Goal: Task Accomplishment & Management: Use online tool/utility

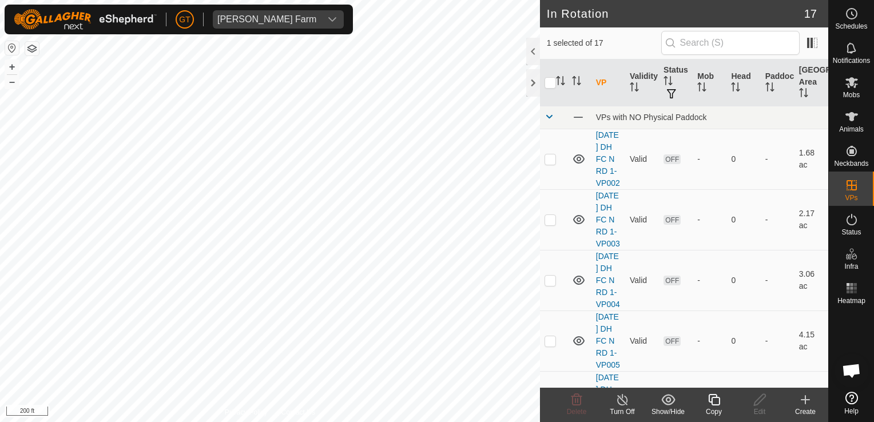
click at [711, 395] on icon at bounding box center [713, 399] width 11 height 11
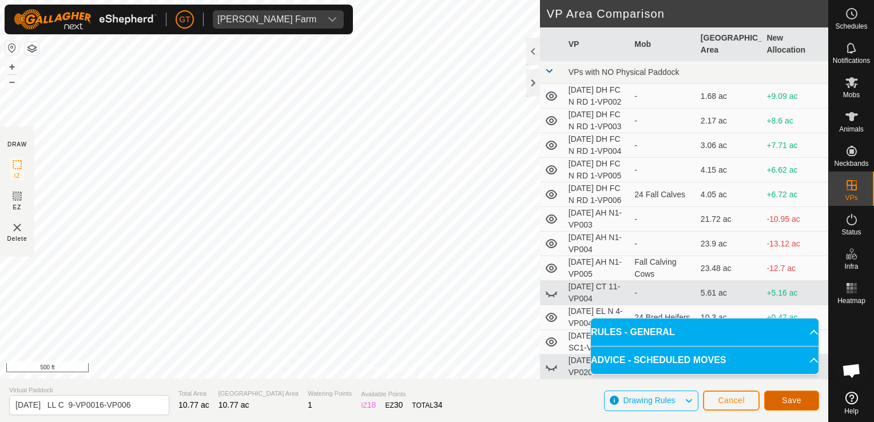
click at [776, 402] on button "Save" at bounding box center [791, 401] width 55 height 20
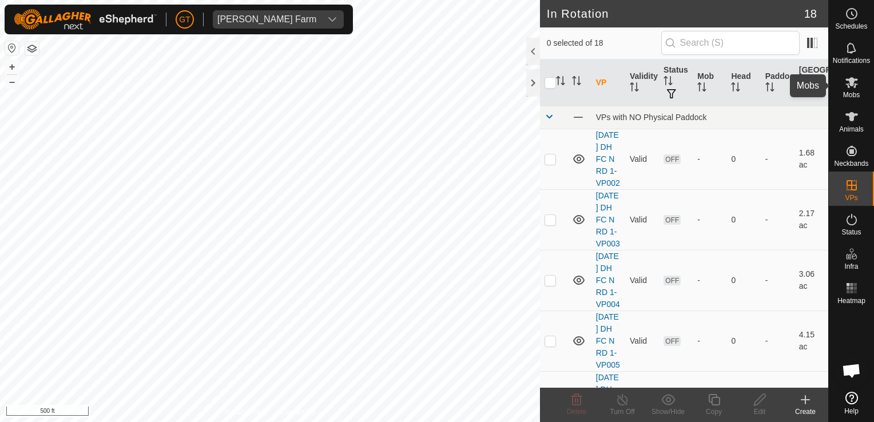
click at [849, 81] on icon at bounding box center [851, 82] width 13 height 11
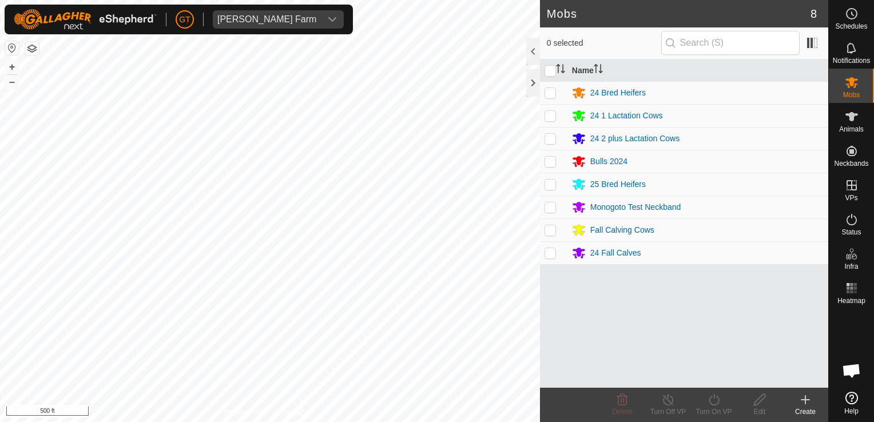
click at [553, 115] on p-checkbox at bounding box center [550, 115] width 11 height 9
checkbox input "true"
click at [713, 401] on icon at bounding box center [714, 400] width 14 height 14
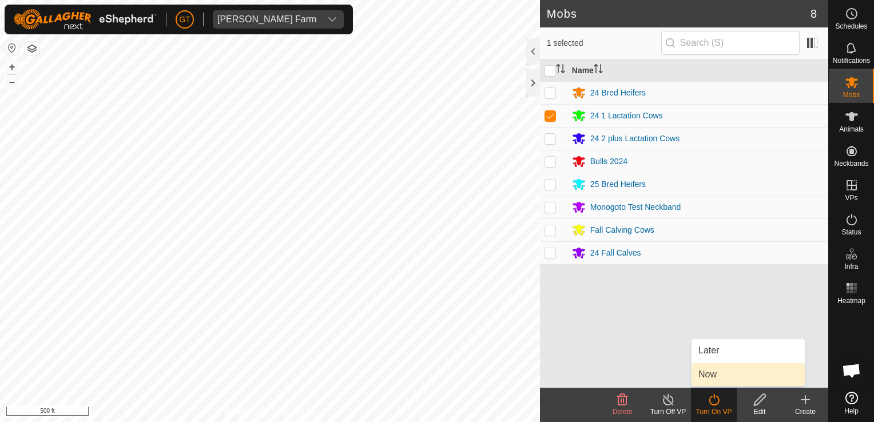
click at [719, 376] on link "Now" at bounding box center [748, 374] width 113 height 23
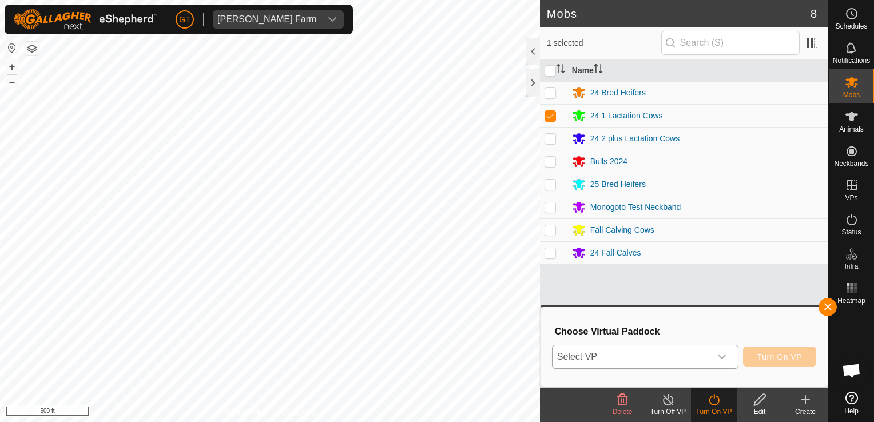
click at [726, 360] on icon "dropdown trigger" at bounding box center [721, 356] width 9 height 9
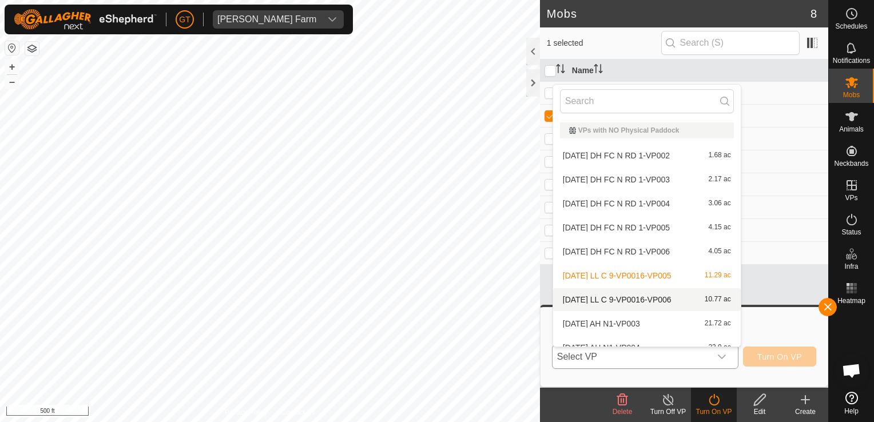
click at [631, 298] on li "[DATE] LL C 9-VP0016-VP006 10.77 ac" at bounding box center [647, 299] width 188 height 23
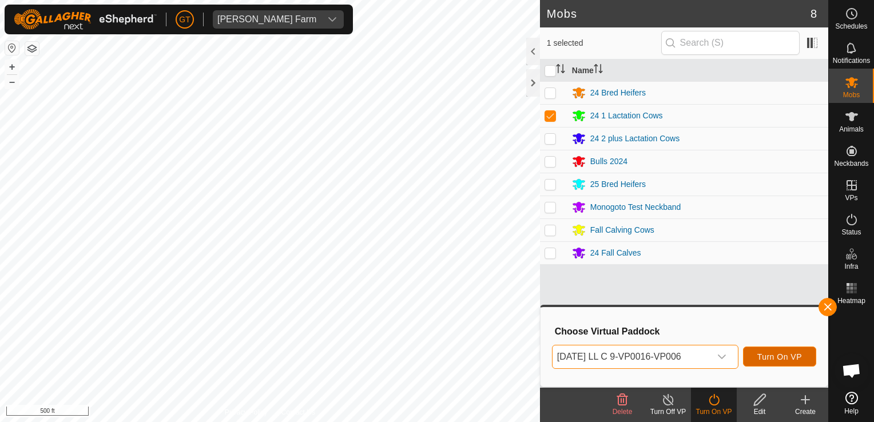
click at [764, 360] on span "Turn On VP" at bounding box center [779, 356] width 45 height 9
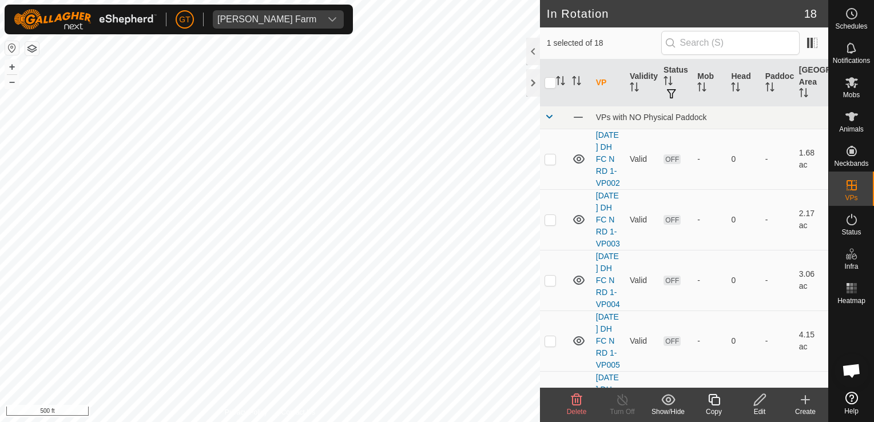
click at [580, 400] on icon at bounding box center [576, 399] width 11 height 11
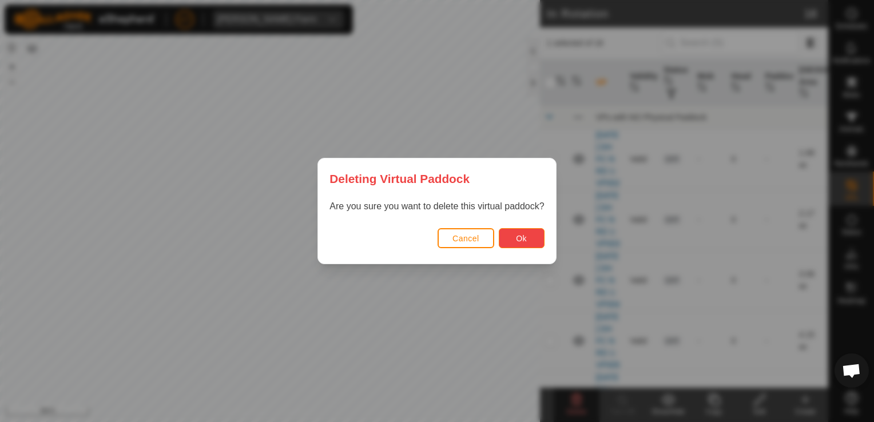
click at [524, 237] on span "Ok" at bounding box center [521, 238] width 11 height 9
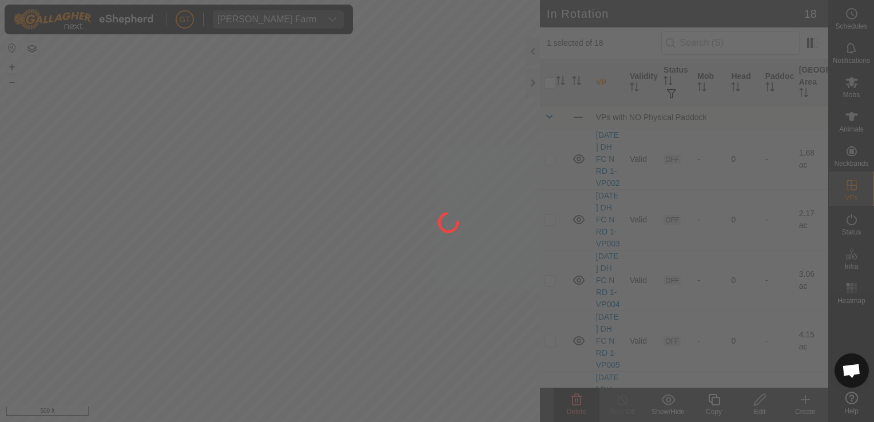
checkbox input "false"
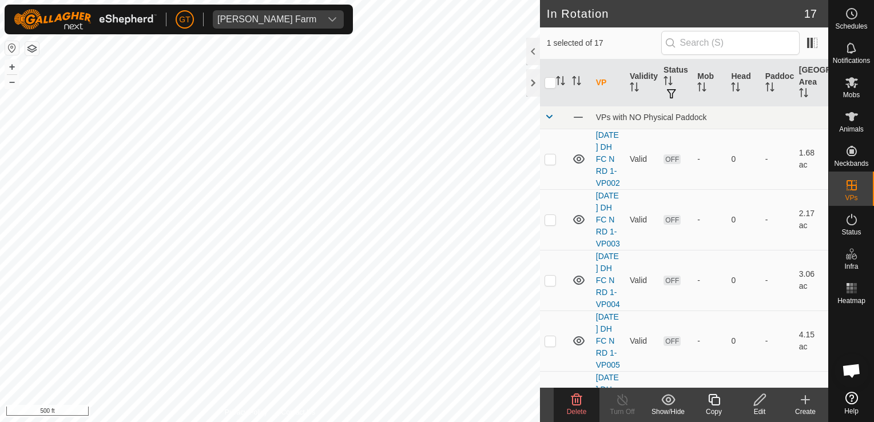
click at [581, 399] on icon at bounding box center [576, 399] width 11 height 11
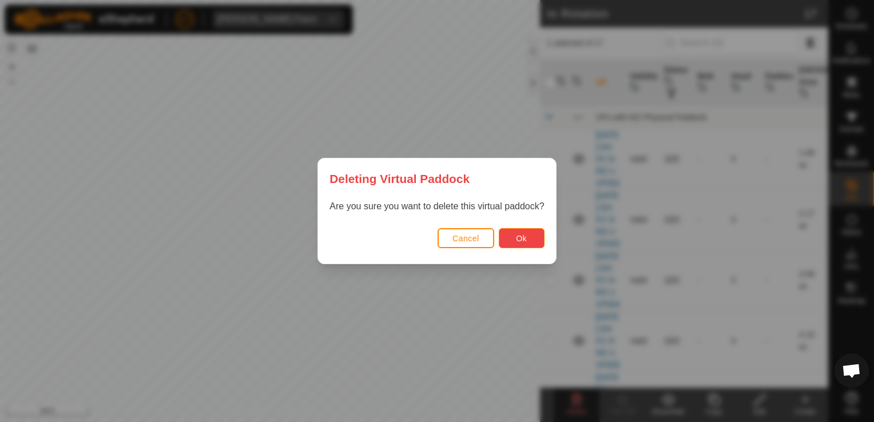
click at [519, 237] on span "Ok" at bounding box center [521, 238] width 11 height 9
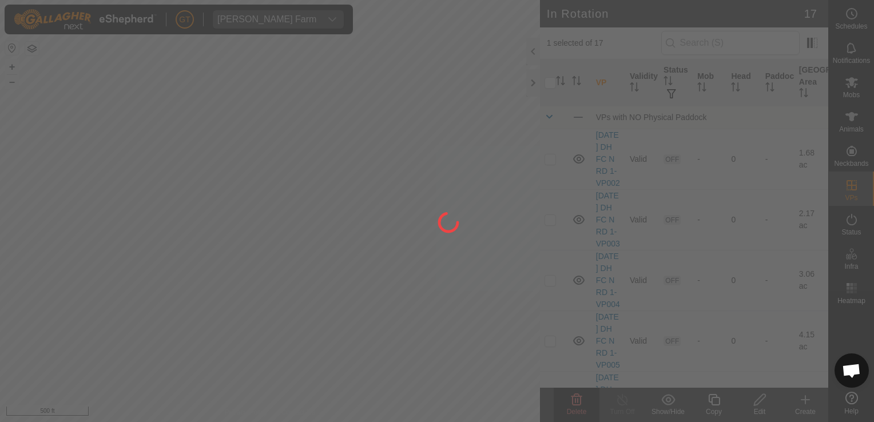
checkbox input "false"
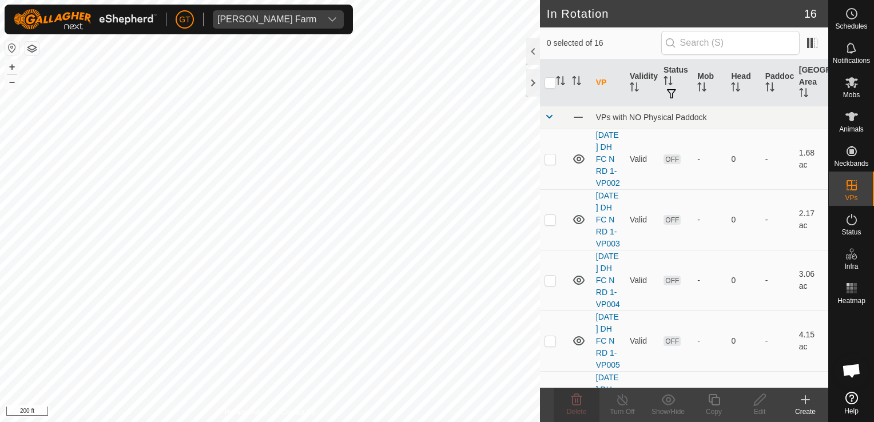
checkbox input "true"
click at [705, 403] on copy-svg-icon at bounding box center [714, 400] width 46 height 14
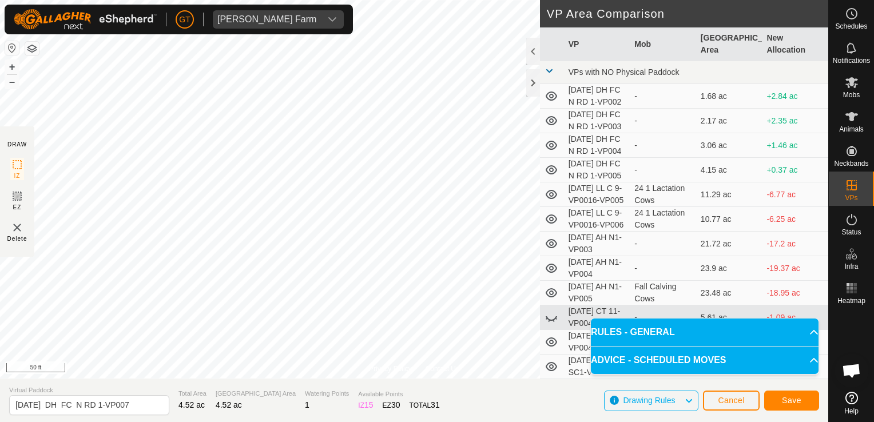
click at [542, 315] on div "Privacy Policy Contact Us Type: Inclusion Zone undefined Animal + – ⇧ i 50 ft D…" at bounding box center [414, 211] width 828 height 422
click at [0, 328] on html "[PERSON_NAME] Farm Schedules Notifications Mobs Animals Neckbands VPs Status In…" at bounding box center [437, 211] width 874 height 422
click at [617, 267] on div "Privacy Policy Contact Us Type: Inclusion Zone undefined Animal + – ⇧ i 100 ft …" at bounding box center [414, 211] width 828 height 422
click at [591, 256] on div "Privacy Policy Contact Us Type: Inclusion Zone undefined Animal + – ⇧ i 50 ft D…" at bounding box center [414, 211] width 828 height 422
click at [604, 238] on div "Privacy Policy Contact Us Type: Inclusion Zone undefined Animal + – ⇧ i 50 ft D…" at bounding box center [414, 211] width 828 height 422
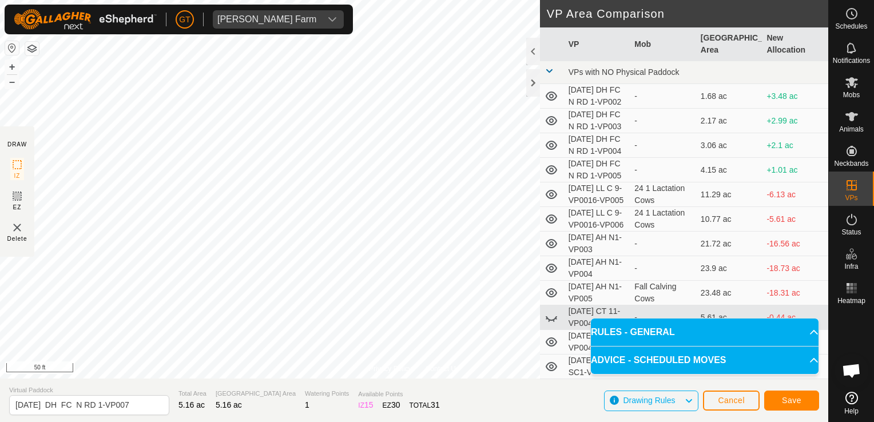
click at [684, 242] on div "Privacy Policy Contact Us Type: Inclusion Zone undefined Animal + – ⇧ i 50 ft D…" at bounding box center [414, 211] width 828 height 422
click at [31, 195] on div "Privacy Policy Contact Us Type: Inclusion Zone undefined Animal + – ⇧ i 20 ft D…" at bounding box center [414, 211] width 828 height 422
click at [23, 244] on div "Privacy Policy Contact Us Type: Inclusion Zone undefined Animal + – ⇧ i 50 ft D…" at bounding box center [414, 211] width 828 height 422
click at [0, 269] on html "[PERSON_NAME] Farm Schedules Notifications Mobs Animals Neckbands VPs Status In…" at bounding box center [437, 211] width 874 height 422
click at [0, 293] on html "[PERSON_NAME] Farm Schedules Notifications Mobs Animals Neckbands VPs Status In…" at bounding box center [437, 211] width 874 height 422
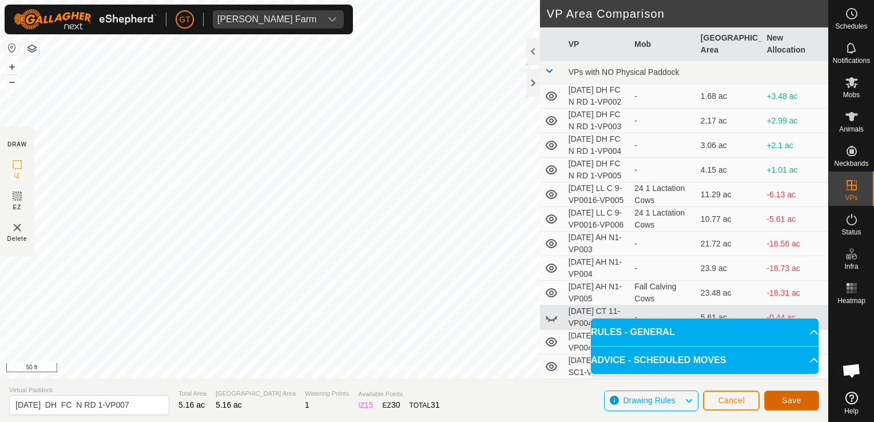
click at [791, 402] on span "Save" at bounding box center [791, 400] width 19 height 9
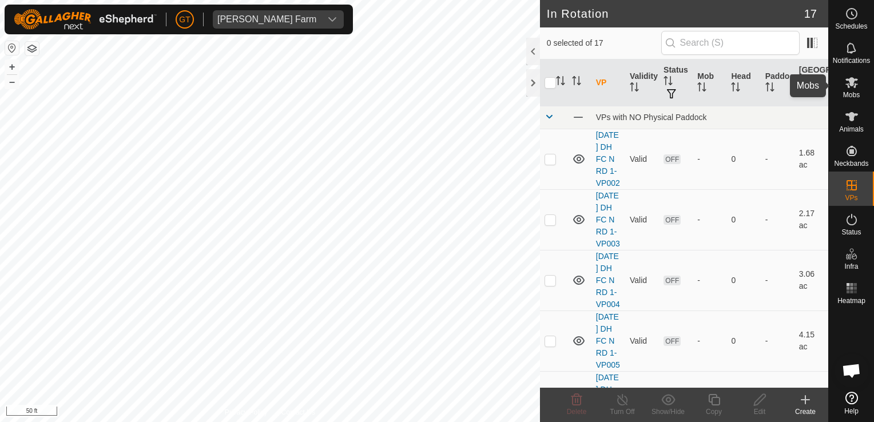
click at [856, 84] on icon at bounding box center [852, 83] width 14 height 14
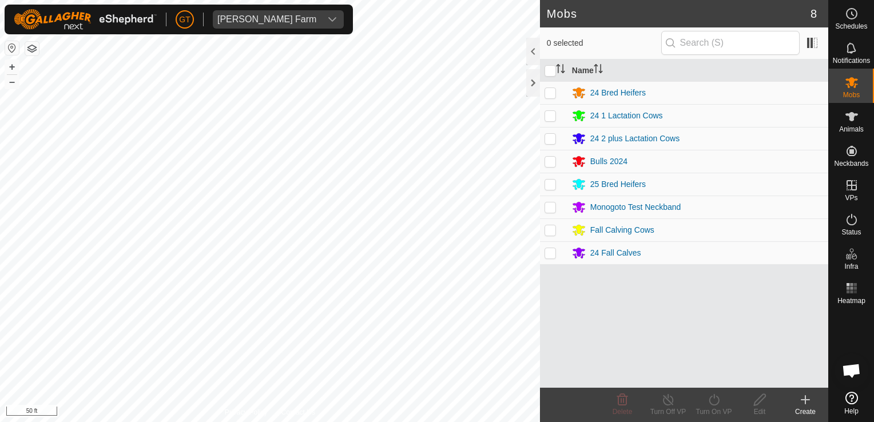
click at [547, 251] on p-checkbox at bounding box center [550, 252] width 11 height 9
checkbox input "true"
click at [710, 402] on icon at bounding box center [714, 400] width 14 height 14
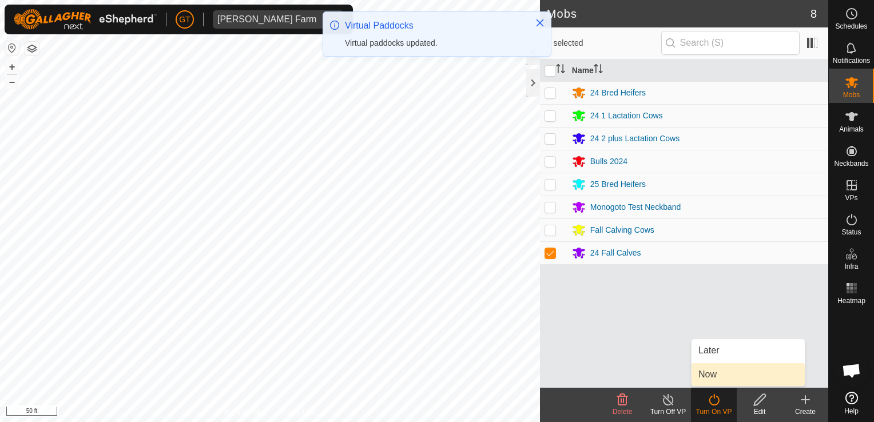
click at [718, 375] on link "Now" at bounding box center [748, 374] width 113 height 23
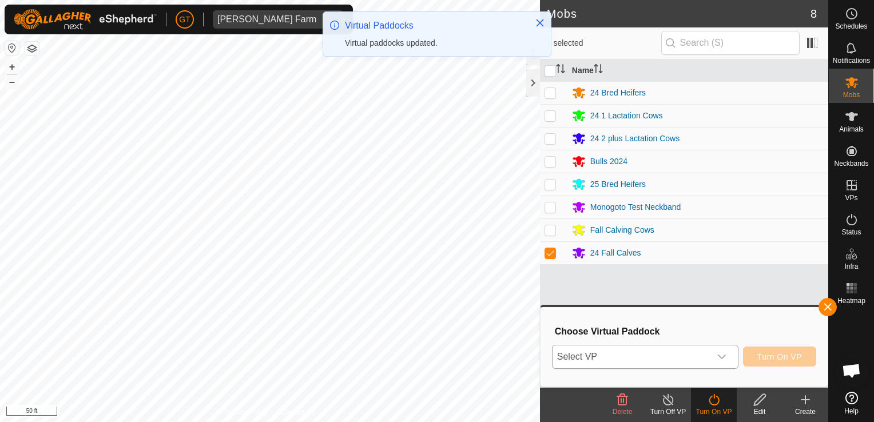
click at [730, 351] on div "dropdown trigger" at bounding box center [721, 357] width 23 height 23
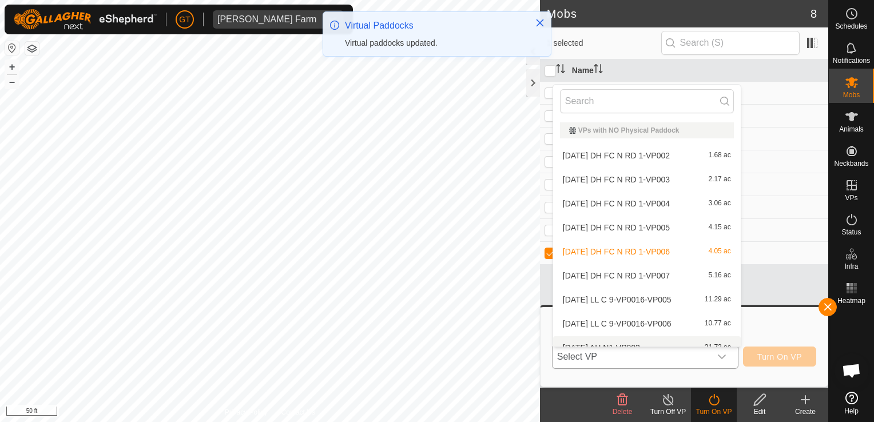
scroll to position [13, 0]
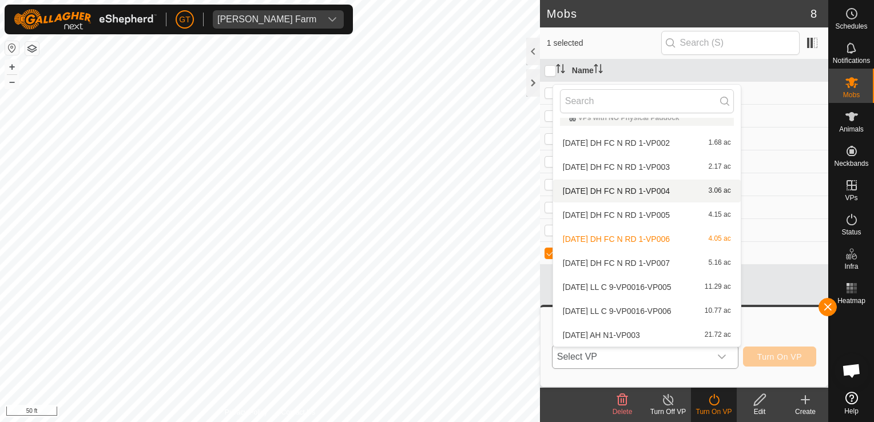
click at [605, 197] on body "[PERSON_NAME] Farm Schedules Notifications Mobs Animals Neckbands VPs Status In…" at bounding box center [437, 211] width 874 height 422
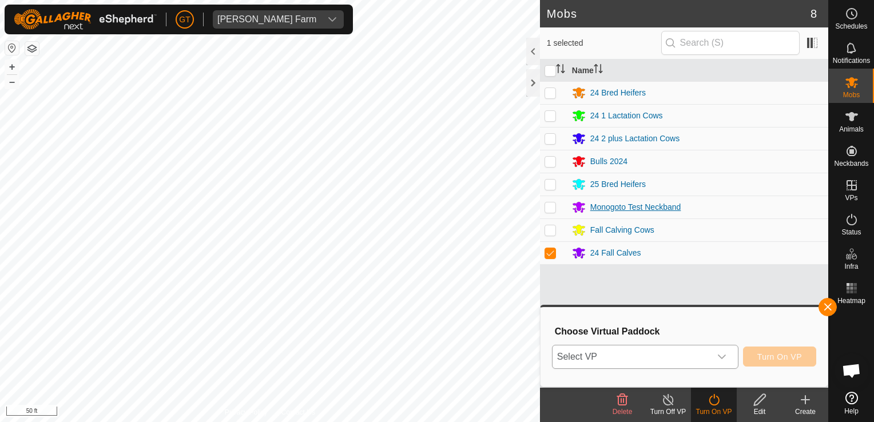
click at [613, 213] on div "Mobs 8 1 selected Name 24 Bred Heifers 24 1 Lactation Cows 24 2 plus Lactation …" at bounding box center [414, 211] width 828 height 422
click at [724, 356] on icon "dropdown trigger" at bounding box center [721, 356] width 9 height 9
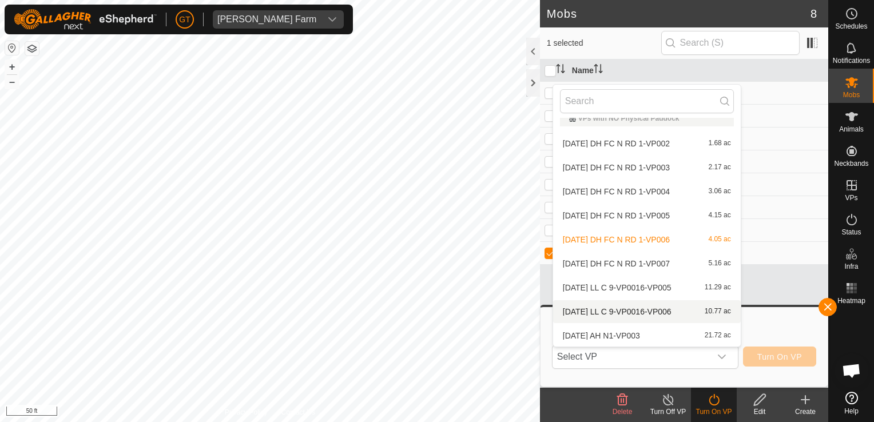
scroll to position [0, 0]
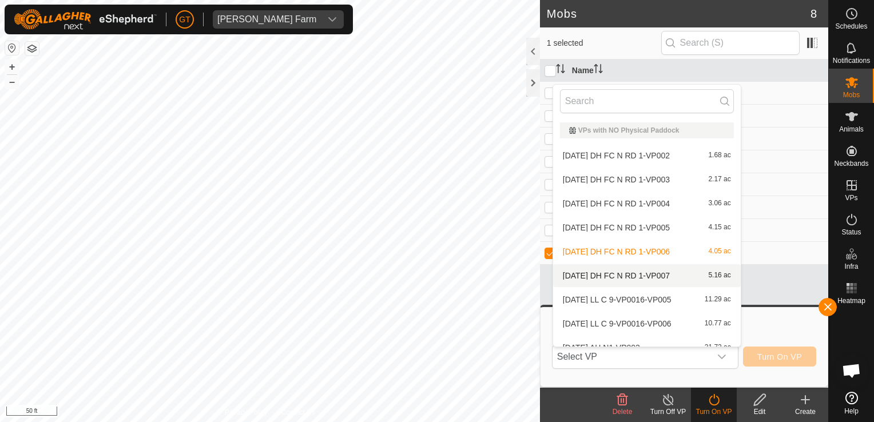
click at [637, 271] on li "[DATE] DH FC N RD 1-VP007 5.16 ac" at bounding box center [647, 275] width 188 height 23
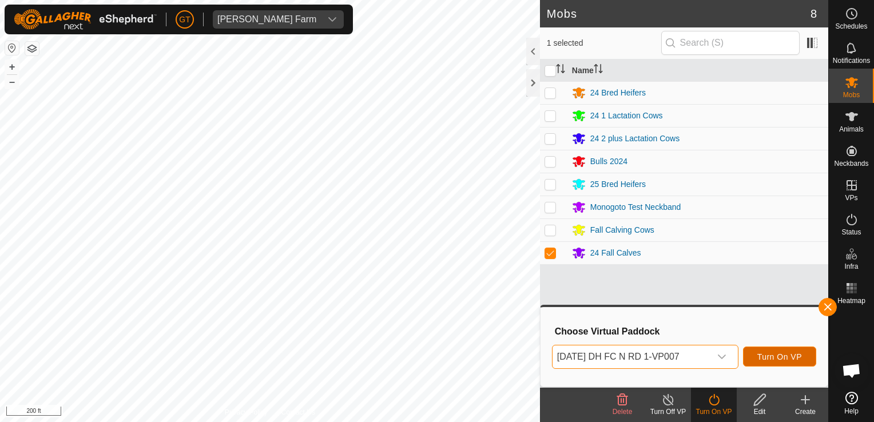
click at [771, 358] on span "Turn On VP" at bounding box center [779, 356] width 45 height 9
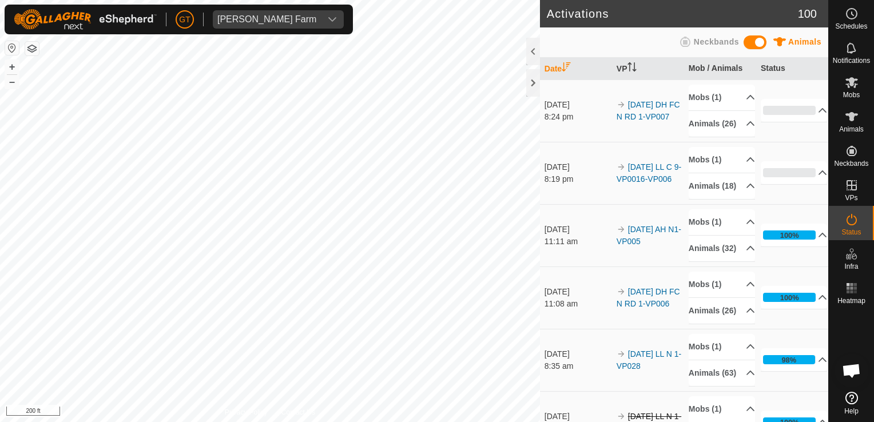
click at [0, 93] on html "[PERSON_NAME] Farm Schedules Notifications Mobs Animals Neckbands VPs Status In…" at bounding box center [437, 211] width 874 height 422
click at [0, 92] on html "[PERSON_NAME] Farm Schedules Notifications Mobs Animals Neckbands VPs Status In…" at bounding box center [437, 211] width 874 height 422
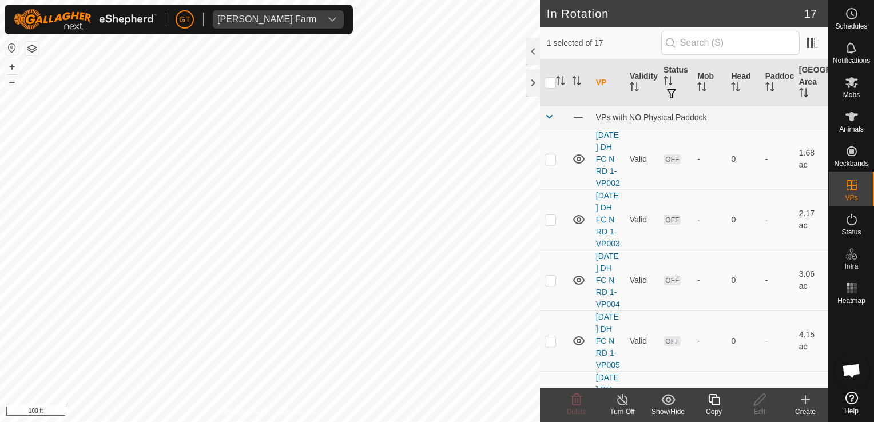
click at [709, 397] on icon at bounding box center [713, 399] width 11 height 11
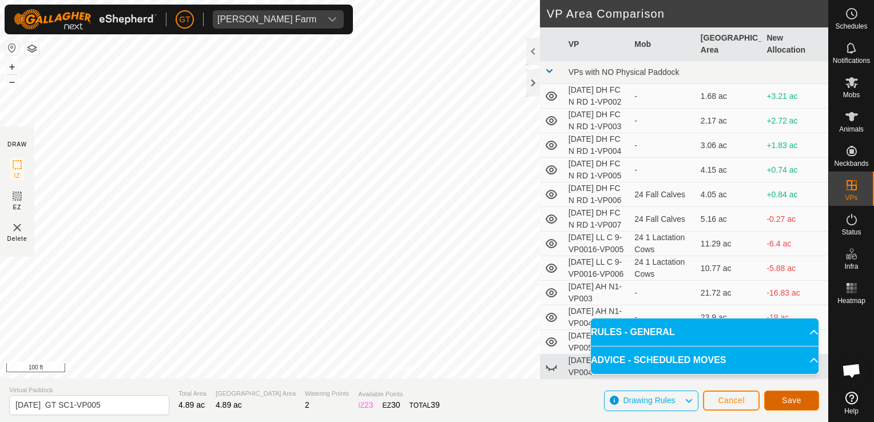
click at [790, 405] on span "Save" at bounding box center [791, 400] width 19 height 9
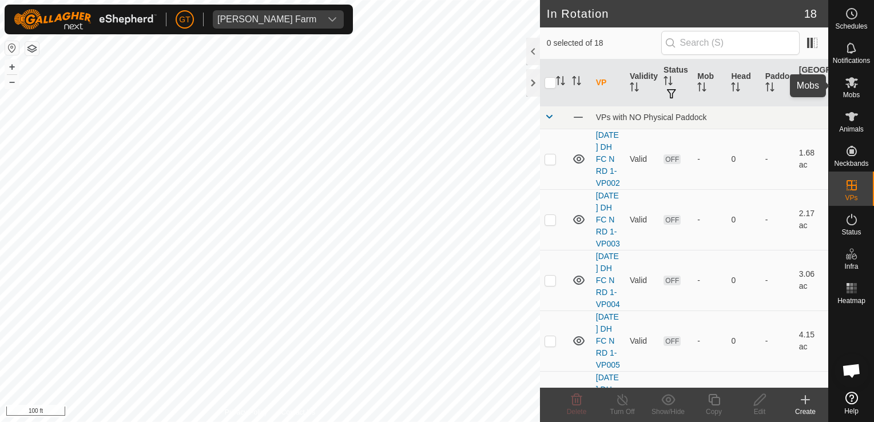
click at [854, 79] on icon at bounding box center [852, 83] width 14 height 14
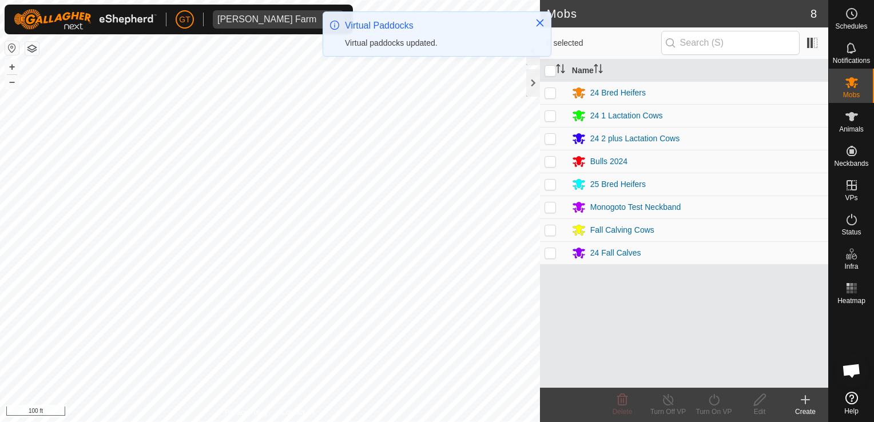
click at [553, 189] on td at bounding box center [553, 184] width 27 height 23
checkbox input "true"
click at [714, 399] on icon at bounding box center [714, 400] width 14 height 14
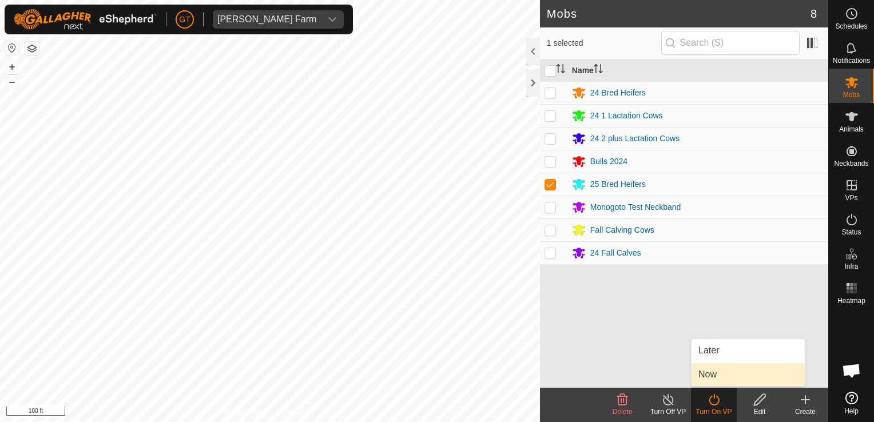
click at [716, 378] on link "Now" at bounding box center [748, 374] width 113 height 23
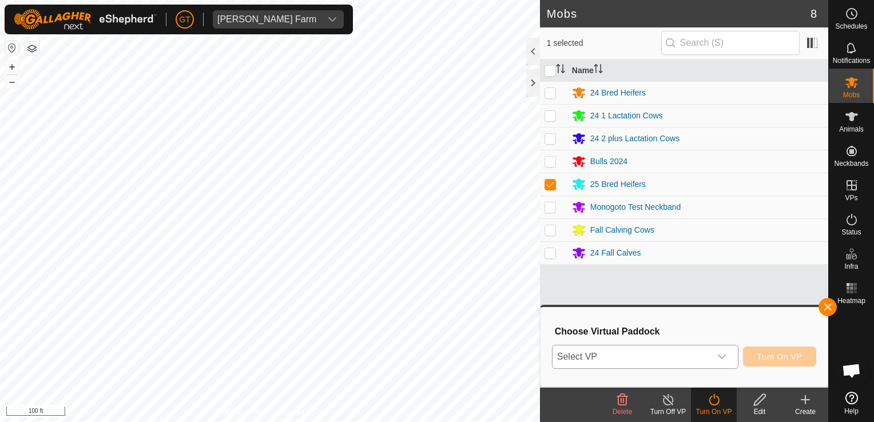
click at [721, 354] on icon "dropdown trigger" at bounding box center [721, 356] width 9 height 9
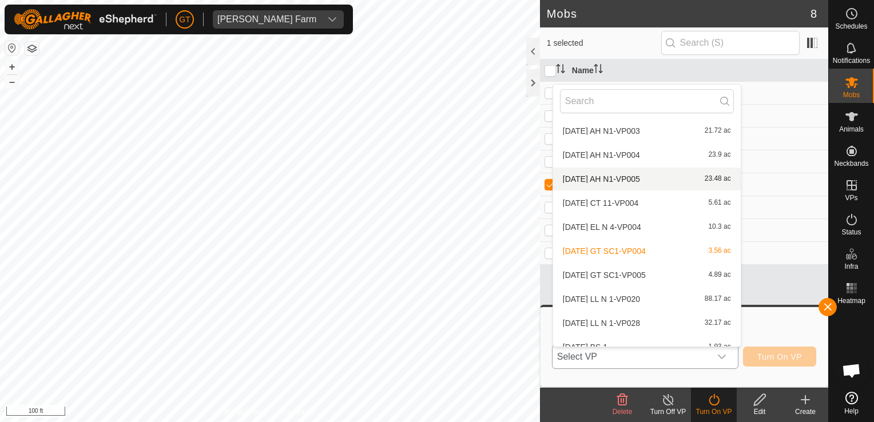
scroll to position [229, 0]
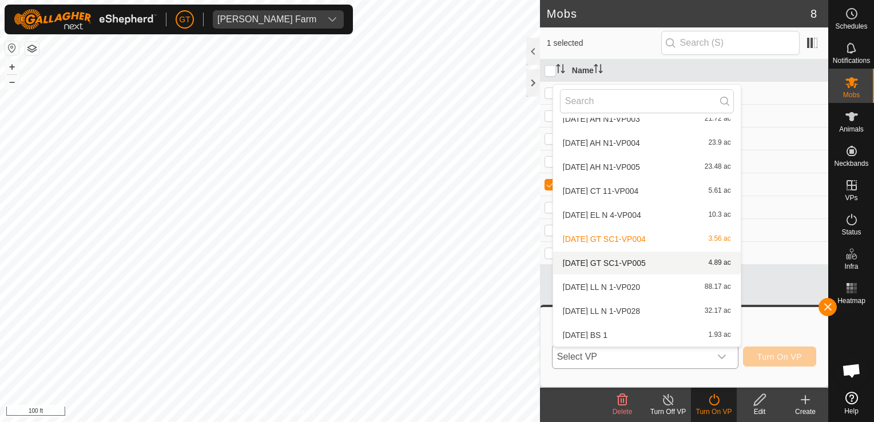
click at [635, 262] on li "[DATE] GT SC1-VP005 4.89 ac" at bounding box center [647, 263] width 188 height 23
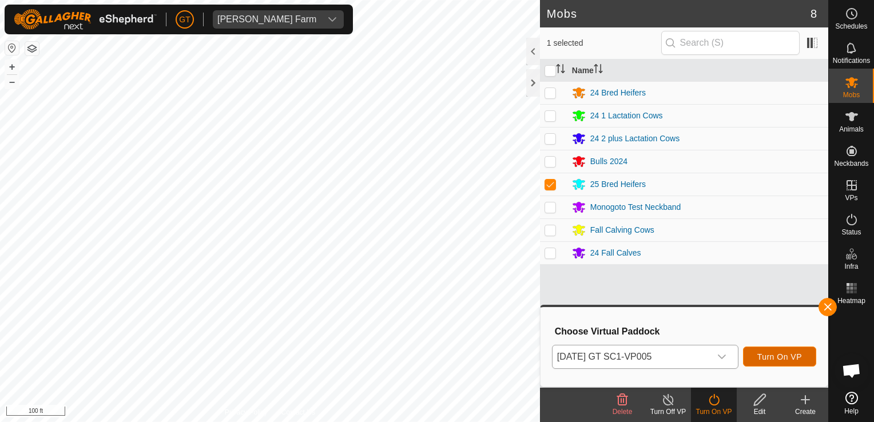
click at [789, 358] on span "Turn On VP" at bounding box center [779, 356] width 45 height 9
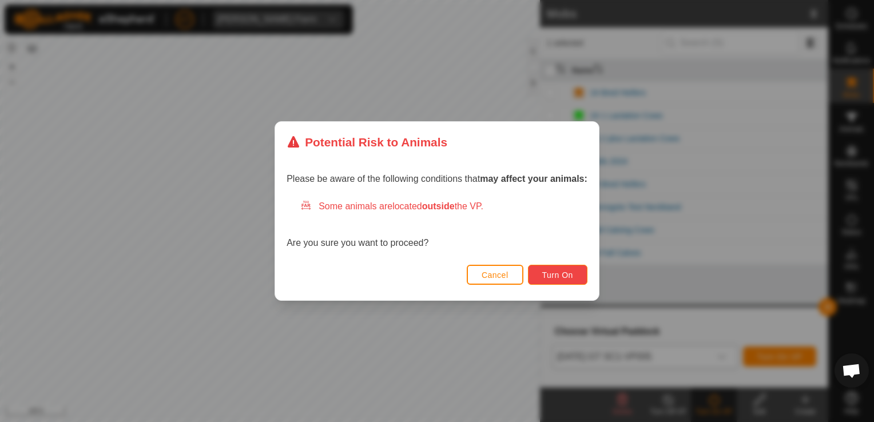
click at [541, 277] on button "Turn On" at bounding box center [557, 275] width 59 height 20
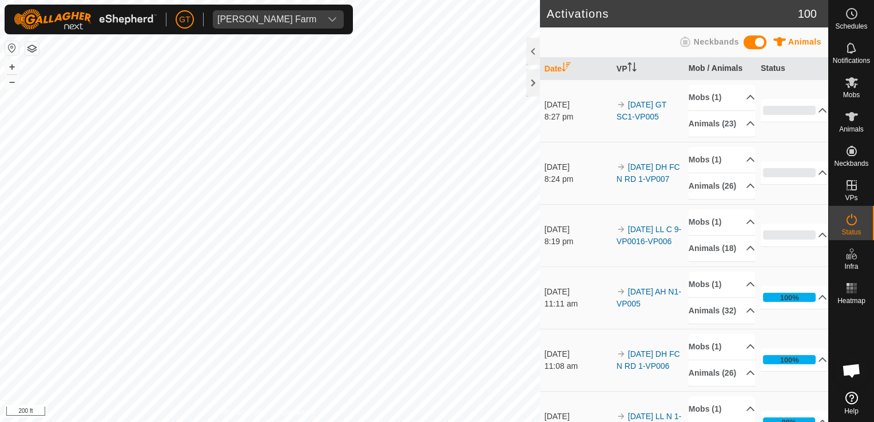
click at [564, 379] on div "Activations 100 Animals Neckbands Date VP Mob / Animals Status [DATE] 8:27 pm 2…" at bounding box center [414, 211] width 828 height 422
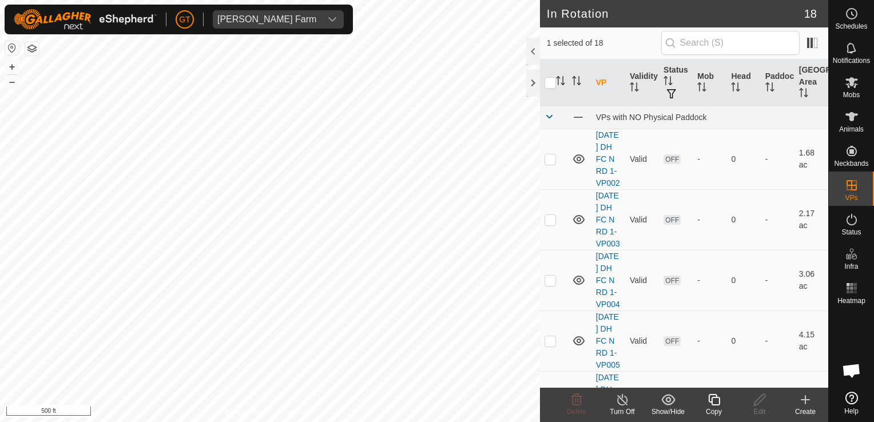
click at [717, 403] on icon at bounding box center [714, 400] width 14 height 14
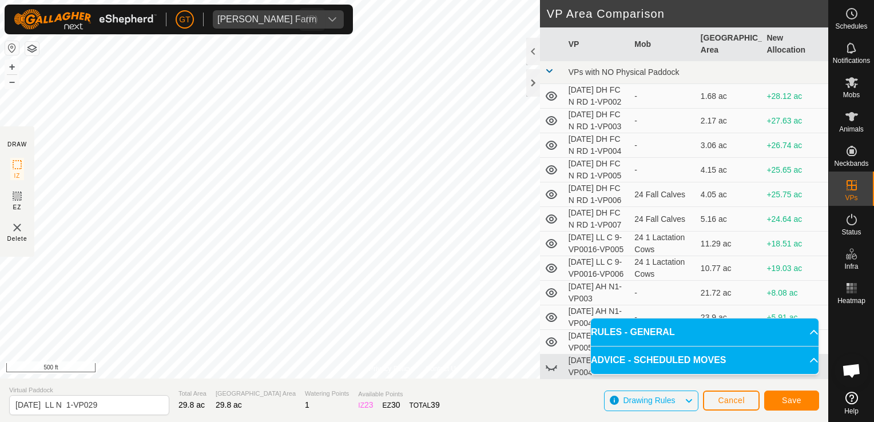
click at [263, 26] on div "[PERSON_NAME] Farm Schedules Notifications Mobs Animals Neckbands VPs Status In…" at bounding box center [437, 211] width 874 height 422
click at [788, 404] on span "Save" at bounding box center [791, 400] width 19 height 9
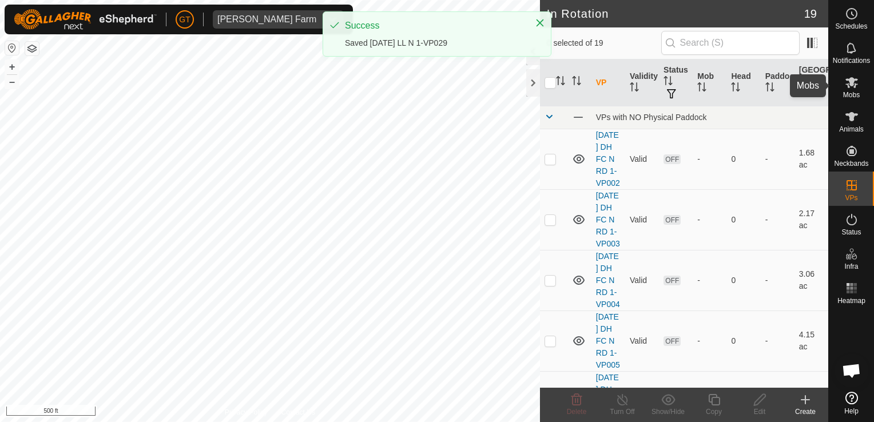
click at [852, 80] on icon at bounding box center [851, 82] width 13 height 11
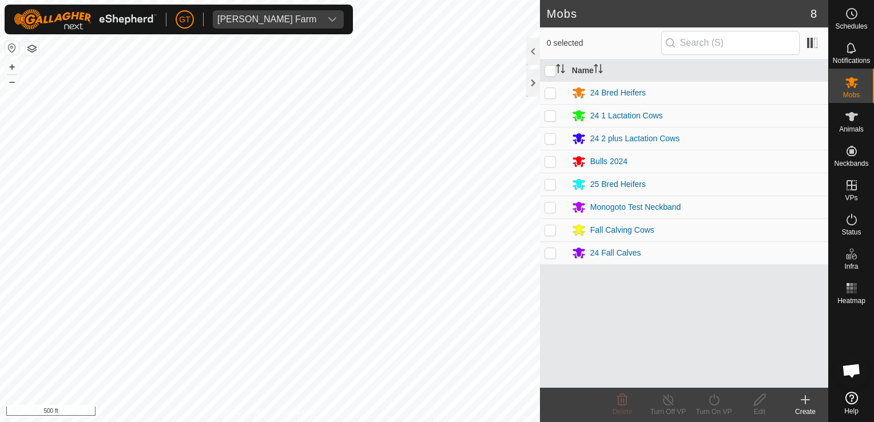
click at [552, 134] on p-checkbox at bounding box center [550, 138] width 11 height 9
checkbox input "true"
click at [717, 399] on icon at bounding box center [714, 400] width 14 height 14
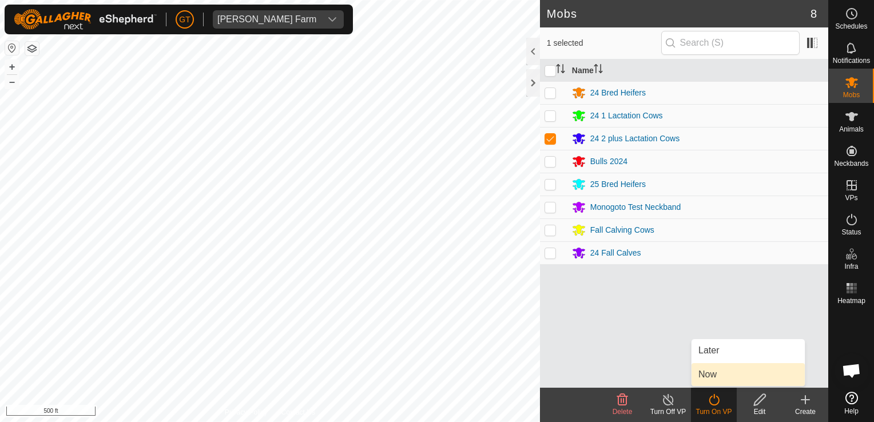
click at [712, 374] on link "Now" at bounding box center [748, 374] width 113 height 23
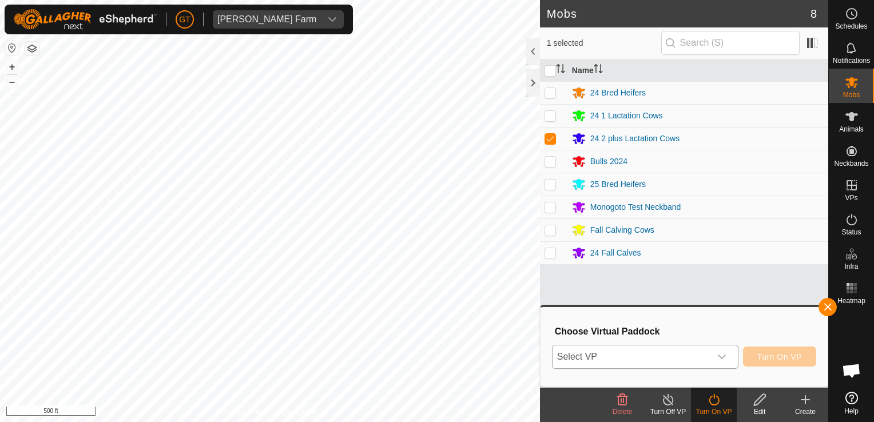
click at [726, 356] on icon "dropdown trigger" at bounding box center [721, 356] width 9 height 9
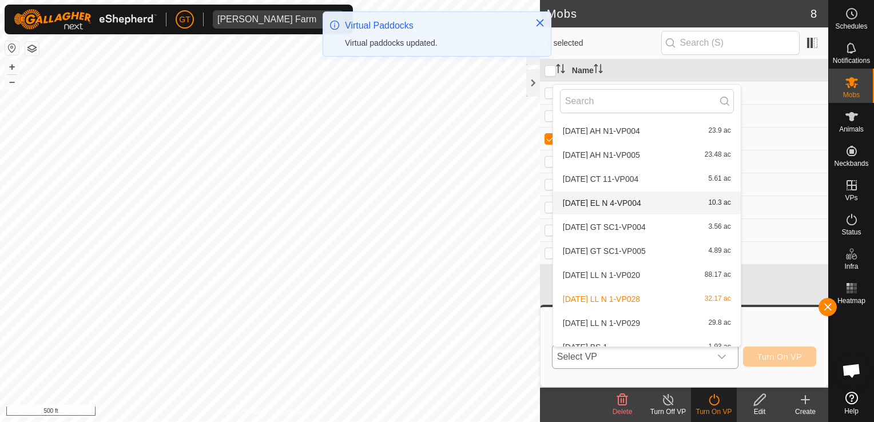
scroll to position [253, 0]
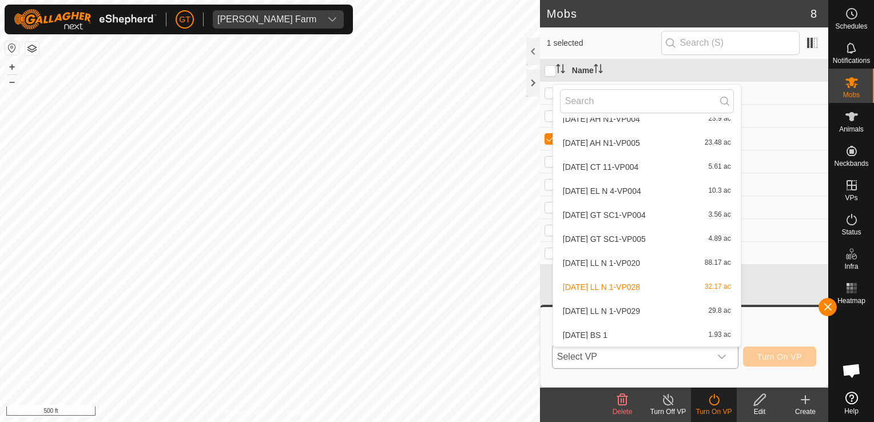
click at [642, 305] on li "[DATE] LL N 1-VP029 29.8 ac" at bounding box center [647, 311] width 188 height 23
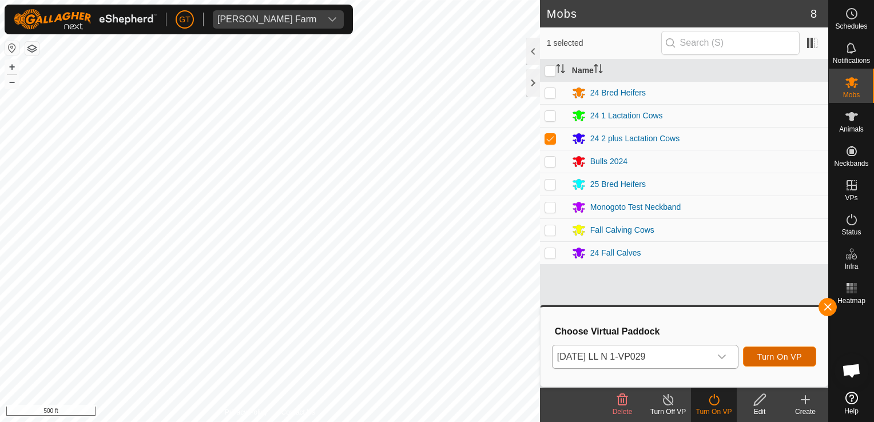
click at [787, 354] on span "Turn On VP" at bounding box center [779, 356] width 45 height 9
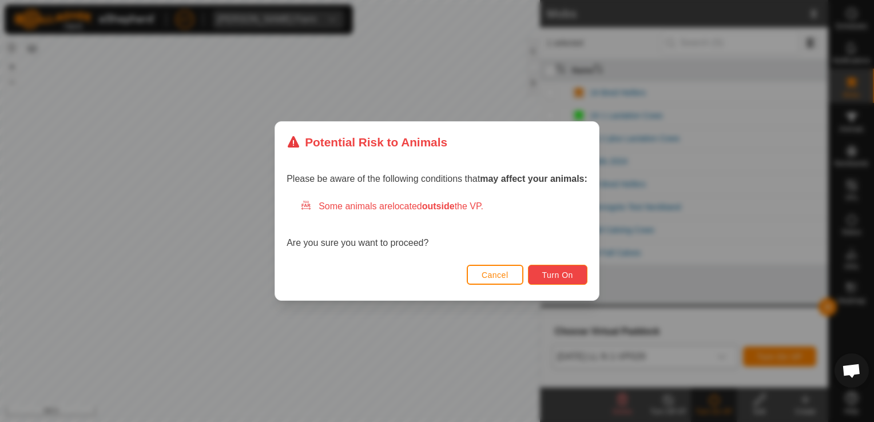
click at [579, 284] on button "Turn On" at bounding box center [557, 275] width 59 height 20
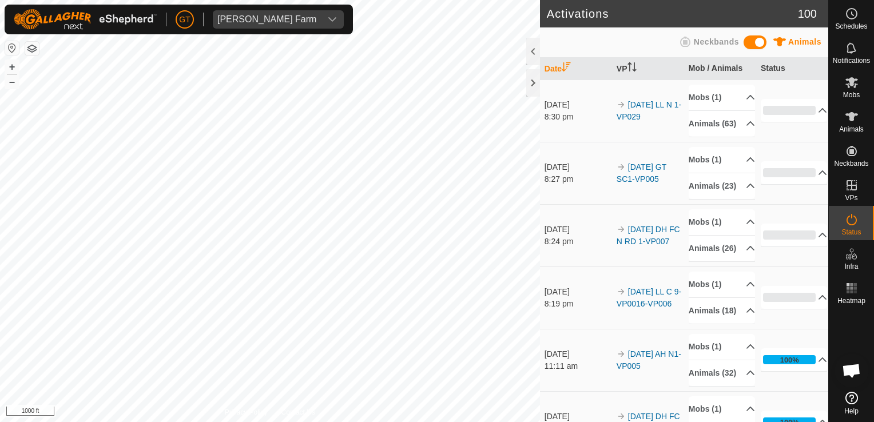
click at [0, 187] on html "[PERSON_NAME] Farm Schedules Notifications Mobs Animals Neckbands VPs Status In…" at bounding box center [437, 211] width 874 height 422
